Goal: Download file/media

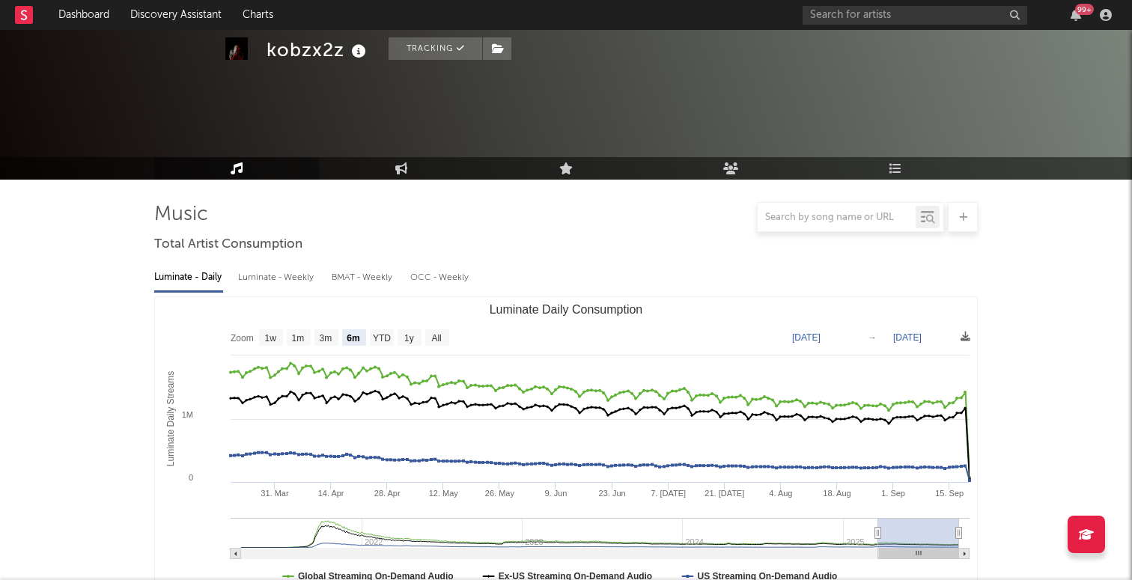
select select "6m"
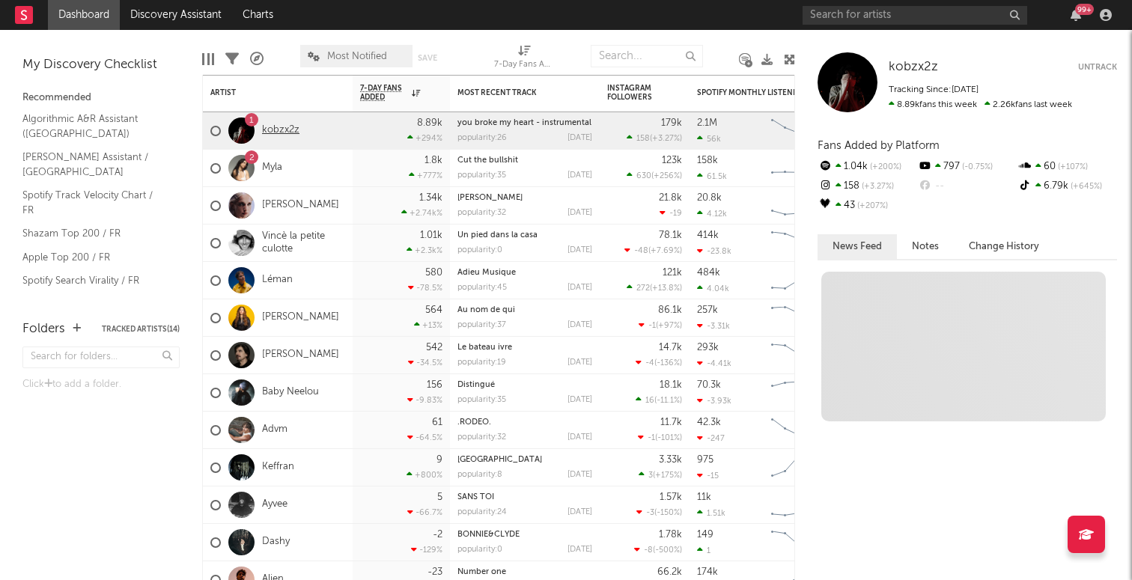
click at [288, 130] on link "kobzx2z" at bounding box center [280, 130] width 37 height 13
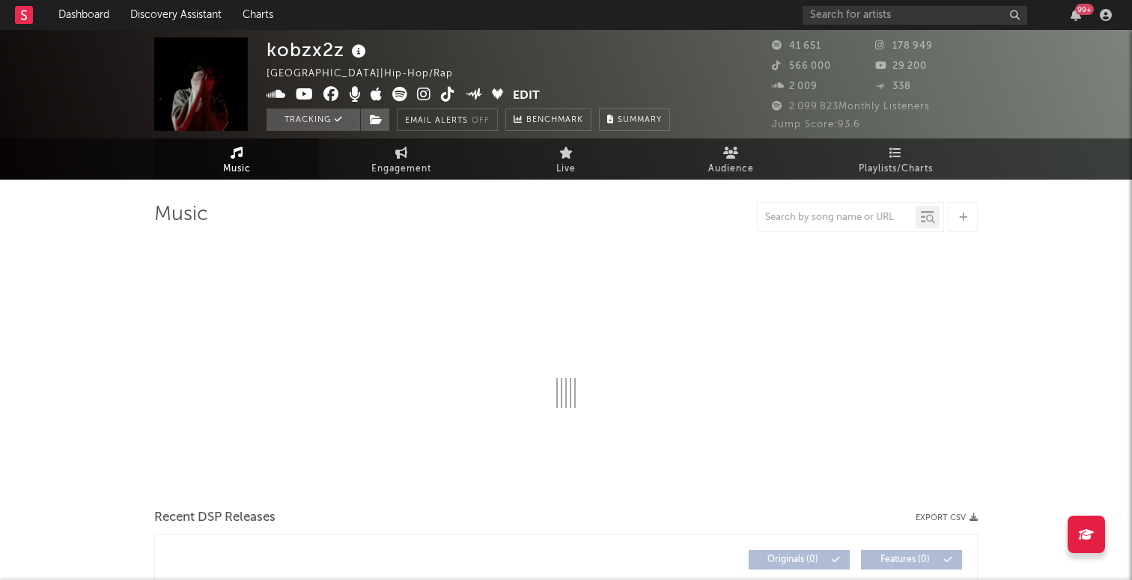
select select "6m"
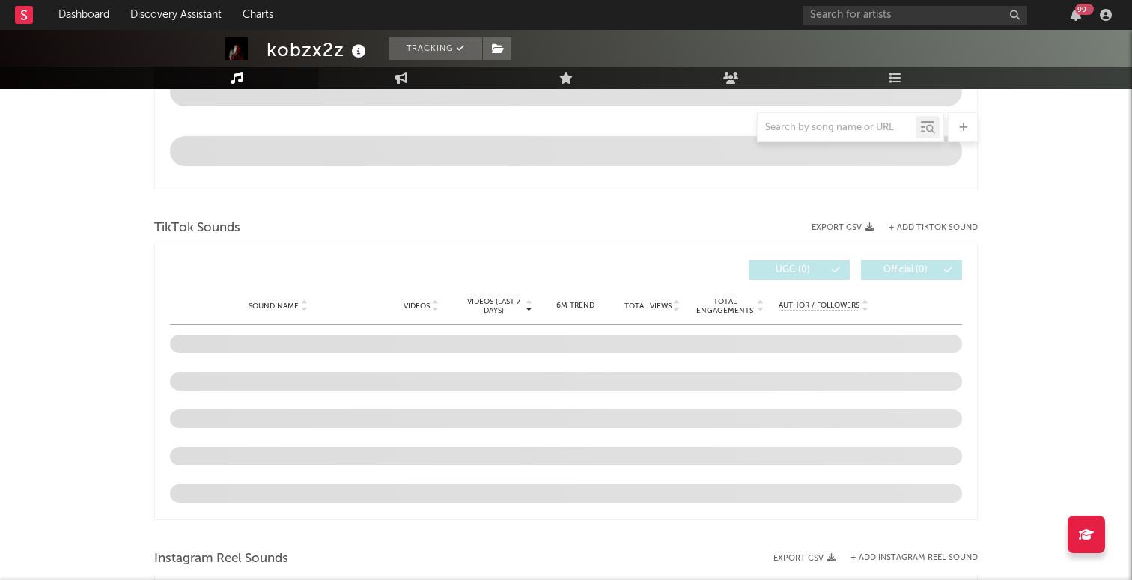
scroll to position [899, 0]
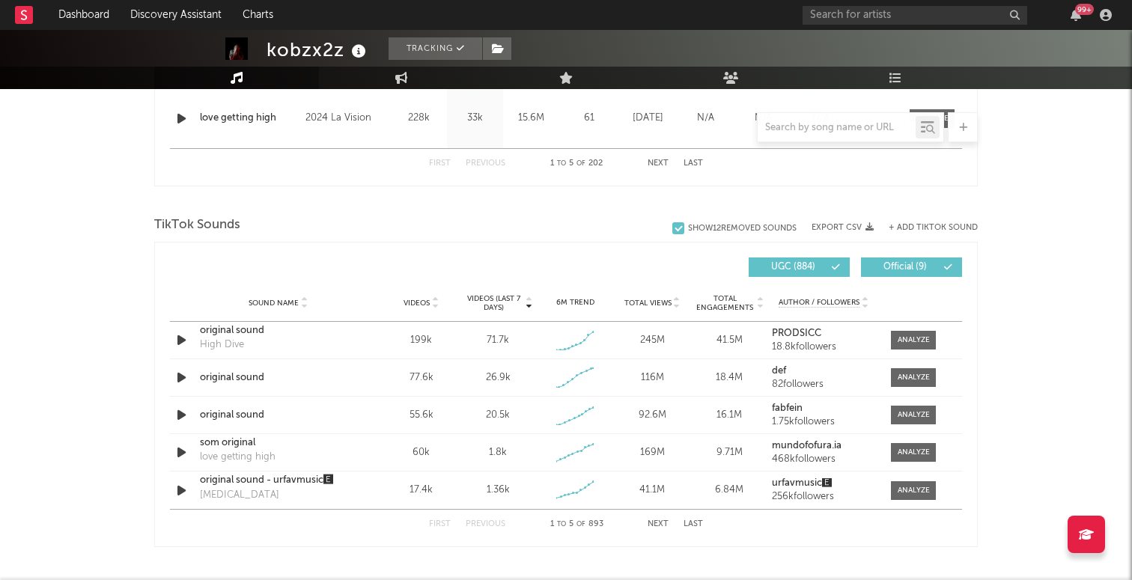
click at [850, 231] on button "Export CSV" at bounding box center [843, 227] width 62 height 9
